Goal: Task Accomplishment & Management: Manage account settings

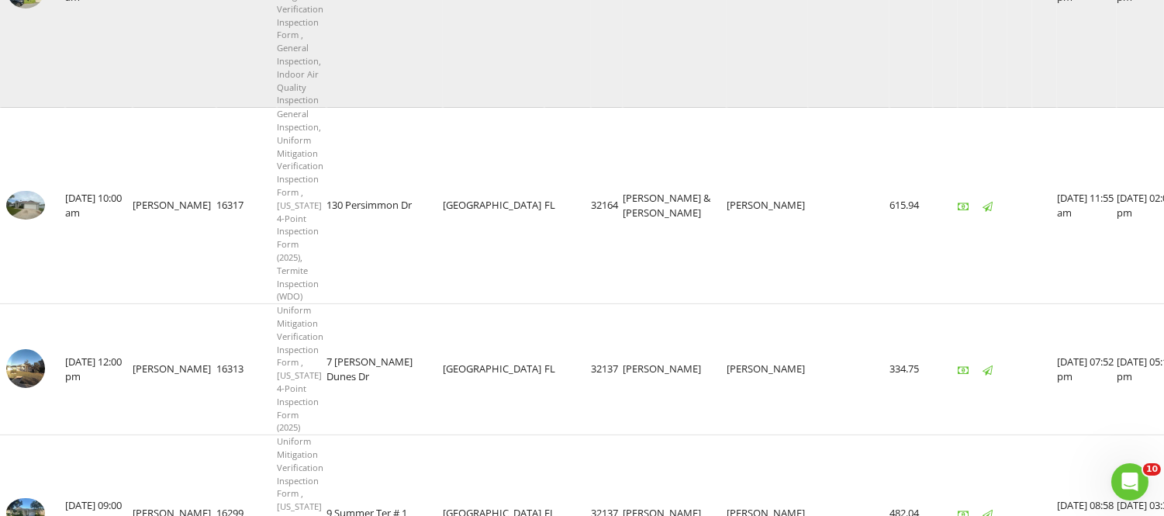
scroll to position [430, 0]
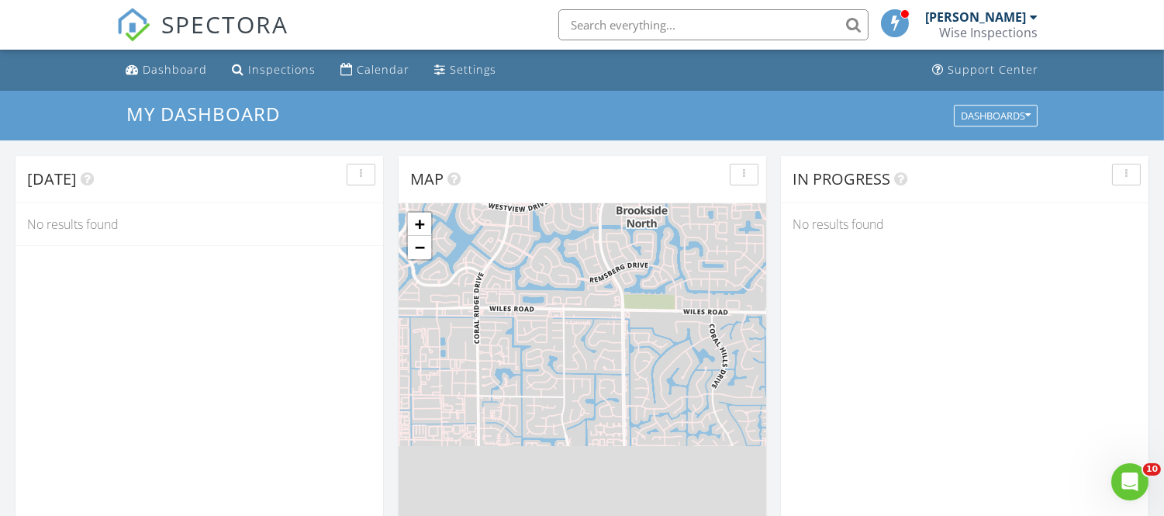
click at [1020, 14] on div "[PERSON_NAME]" at bounding box center [975, 17] width 101 height 16
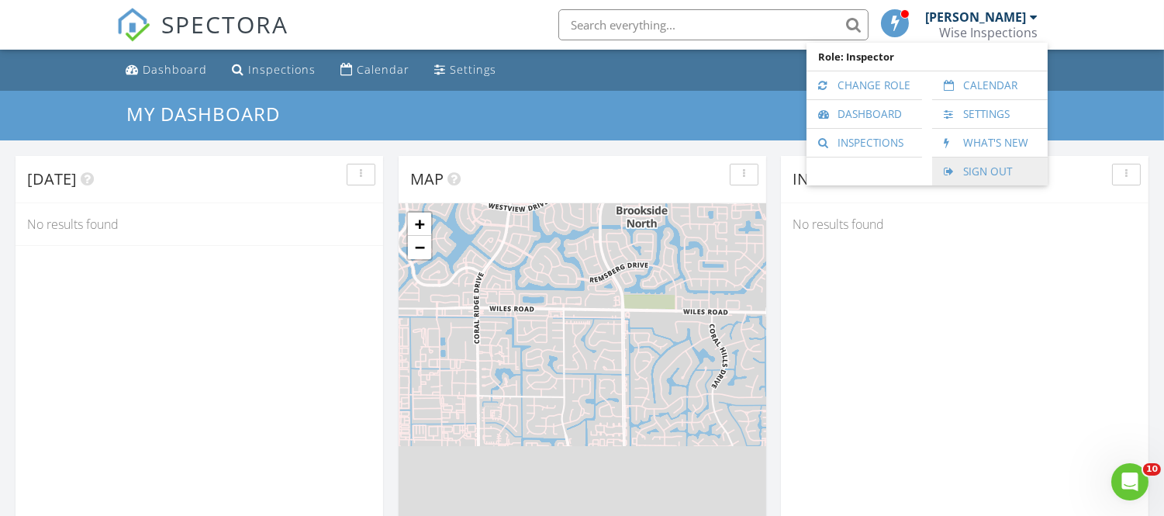
click at [981, 175] on link "Sign Out" at bounding box center [990, 171] width 100 height 28
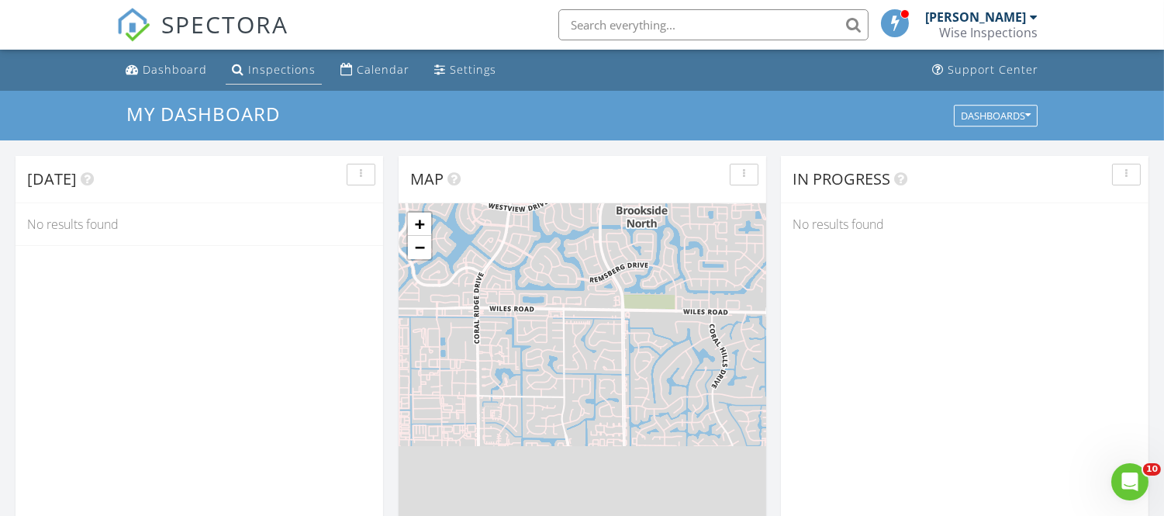
click at [275, 64] on div "Inspections" at bounding box center [281, 69] width 67 height 15
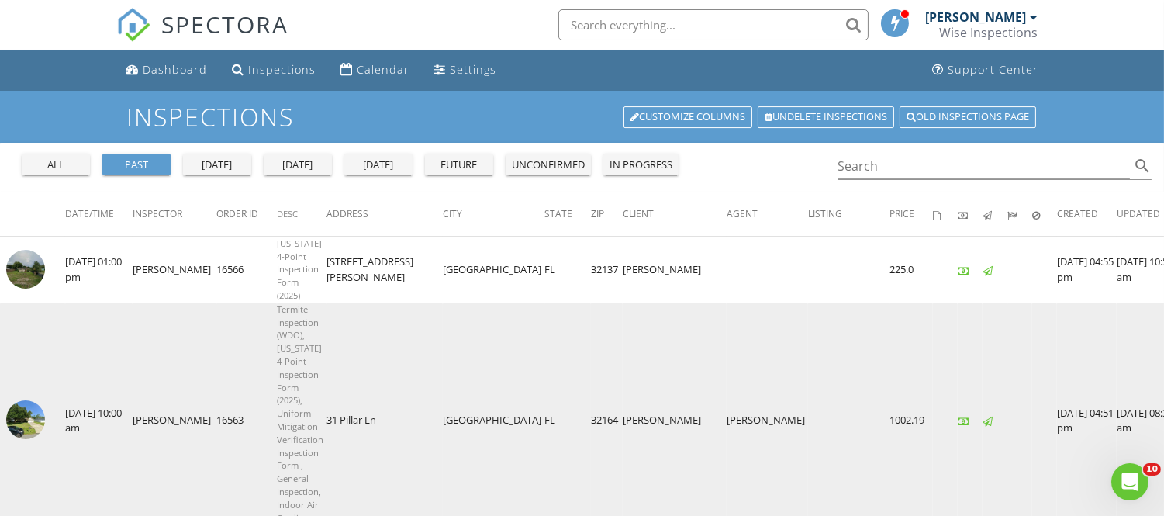
click at [42, 400] on img at bounding box center [25, 419] width 39 height 39
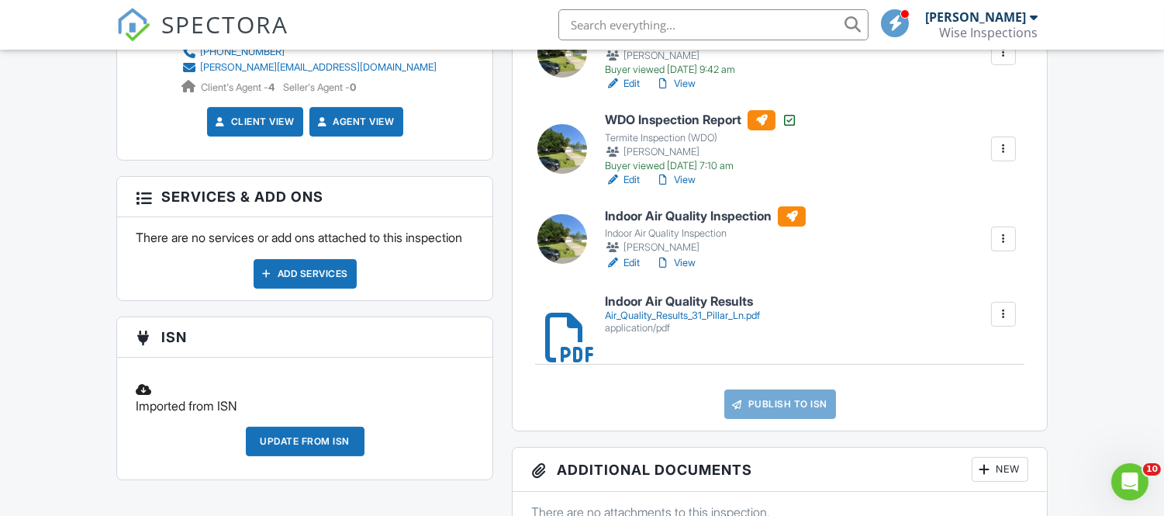
click at [688, 301] on h6 "Indoor Air Quality Results" at bounding box center [682, 302] width 155 height 14
click at [1028, 18] on div "[PERSON_NAME]" at bounding box center [981, 17] width 112 height 16
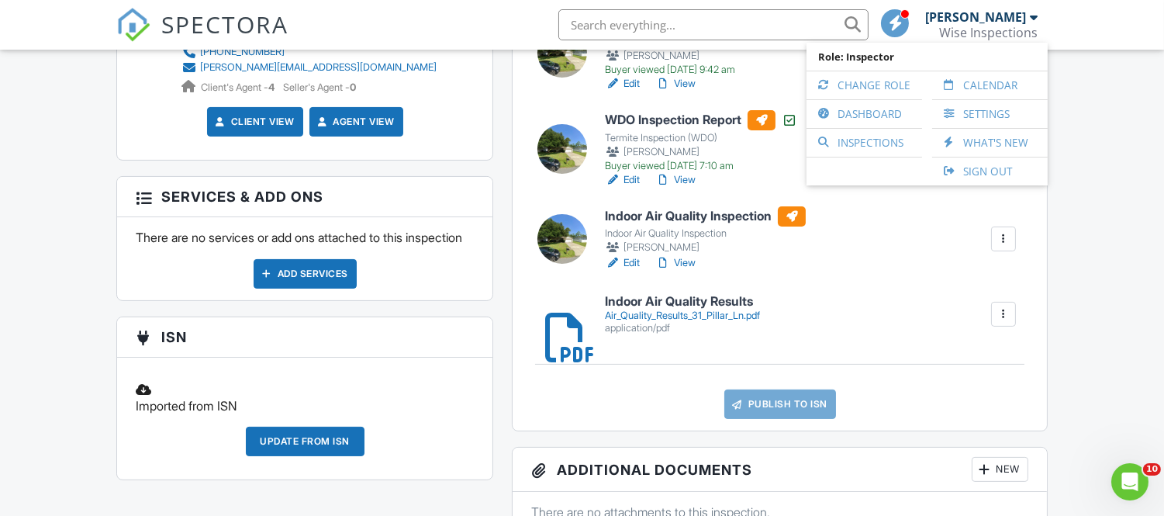
drag, startPoint x: 982, startPoint y: 168, endPoint x: 911, endPoint y: 121, distance: 85.0
click at [982, 168] on link "Sign Out" at bounding box center [990, 171] width 100 height 28
